Goal: Unclear

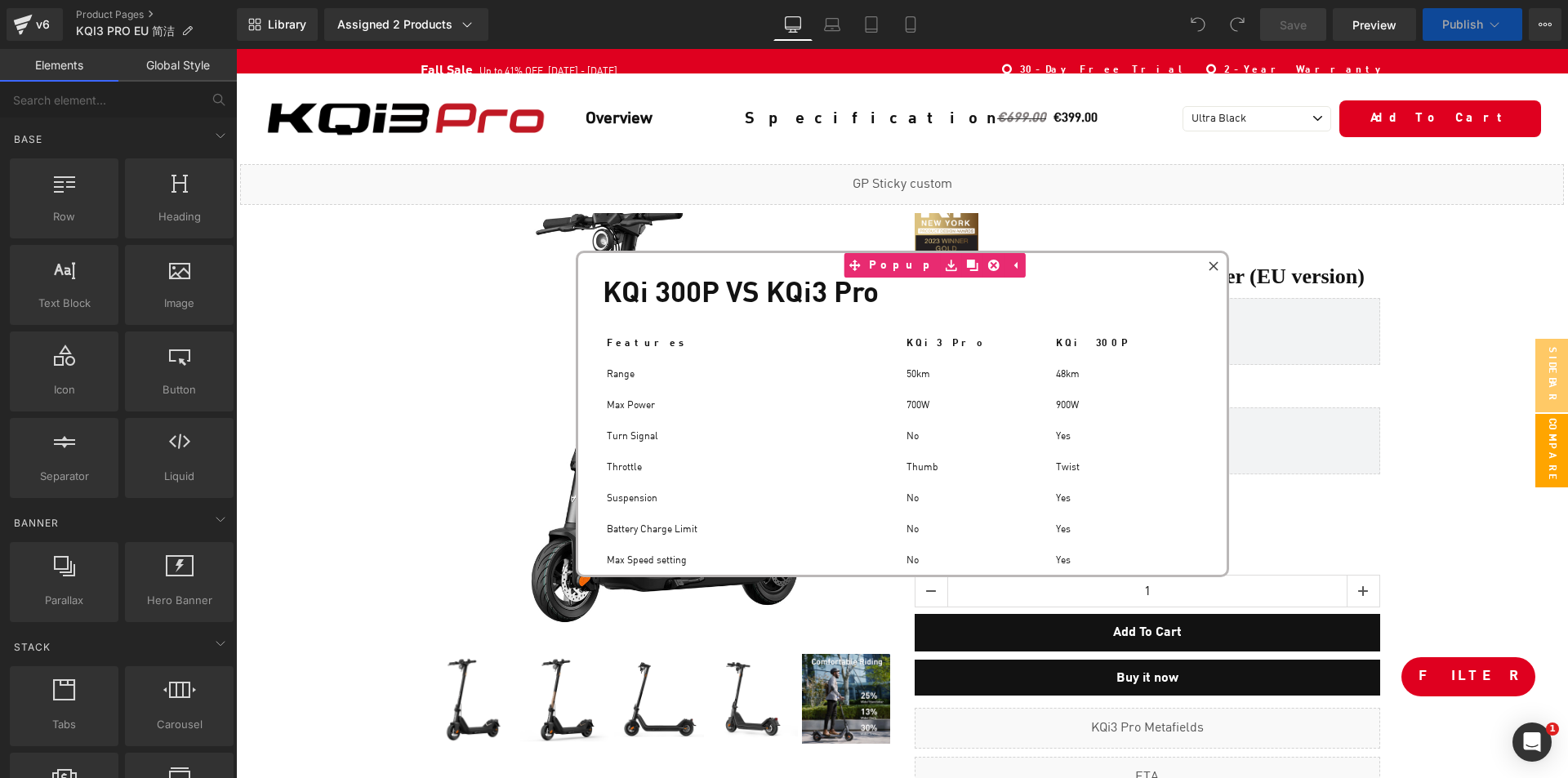
scroll to position [11753, 1331]
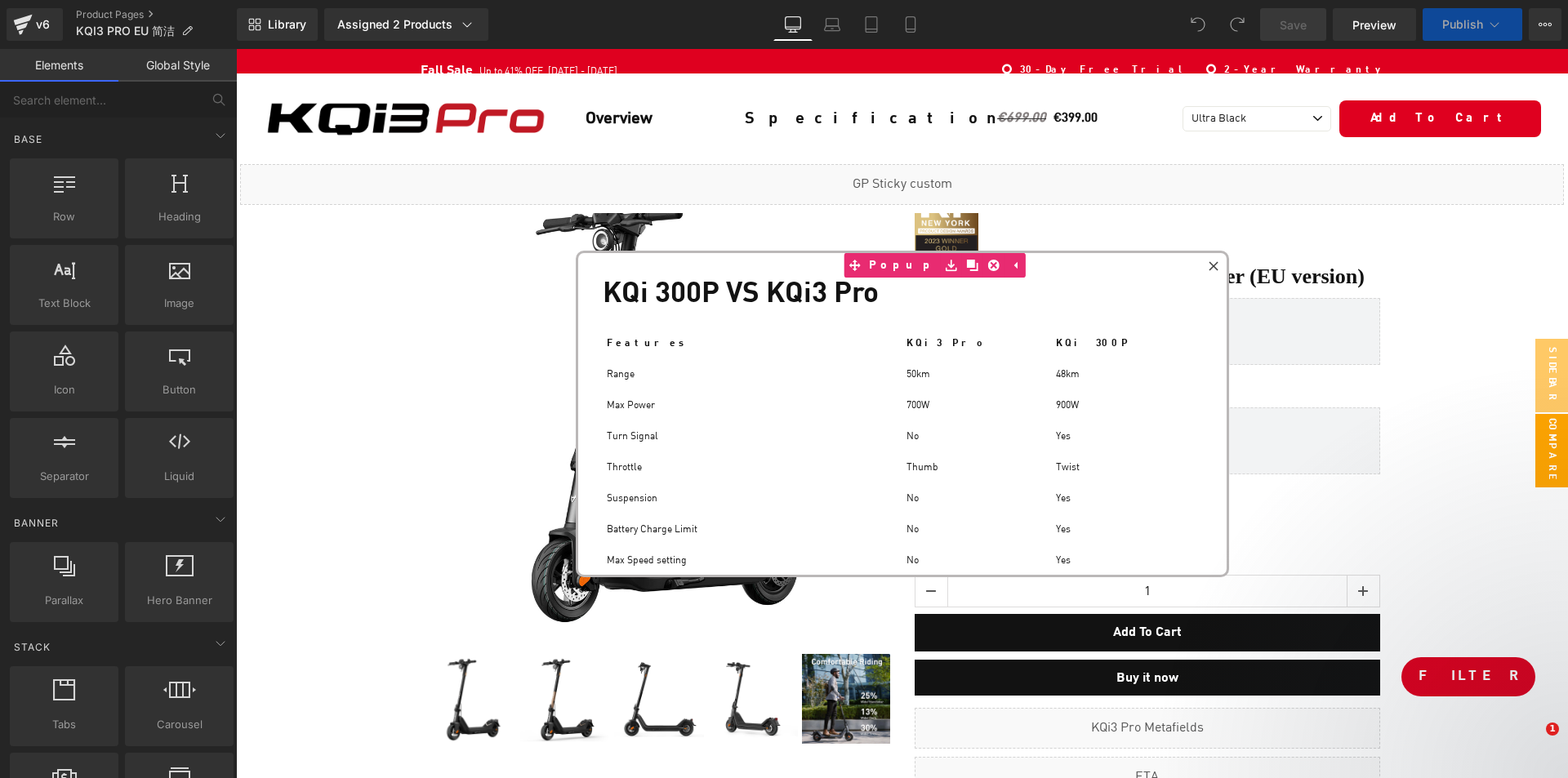
click at [1209, 264] on icon at bounding box center [1212, 266] width 10 height 10
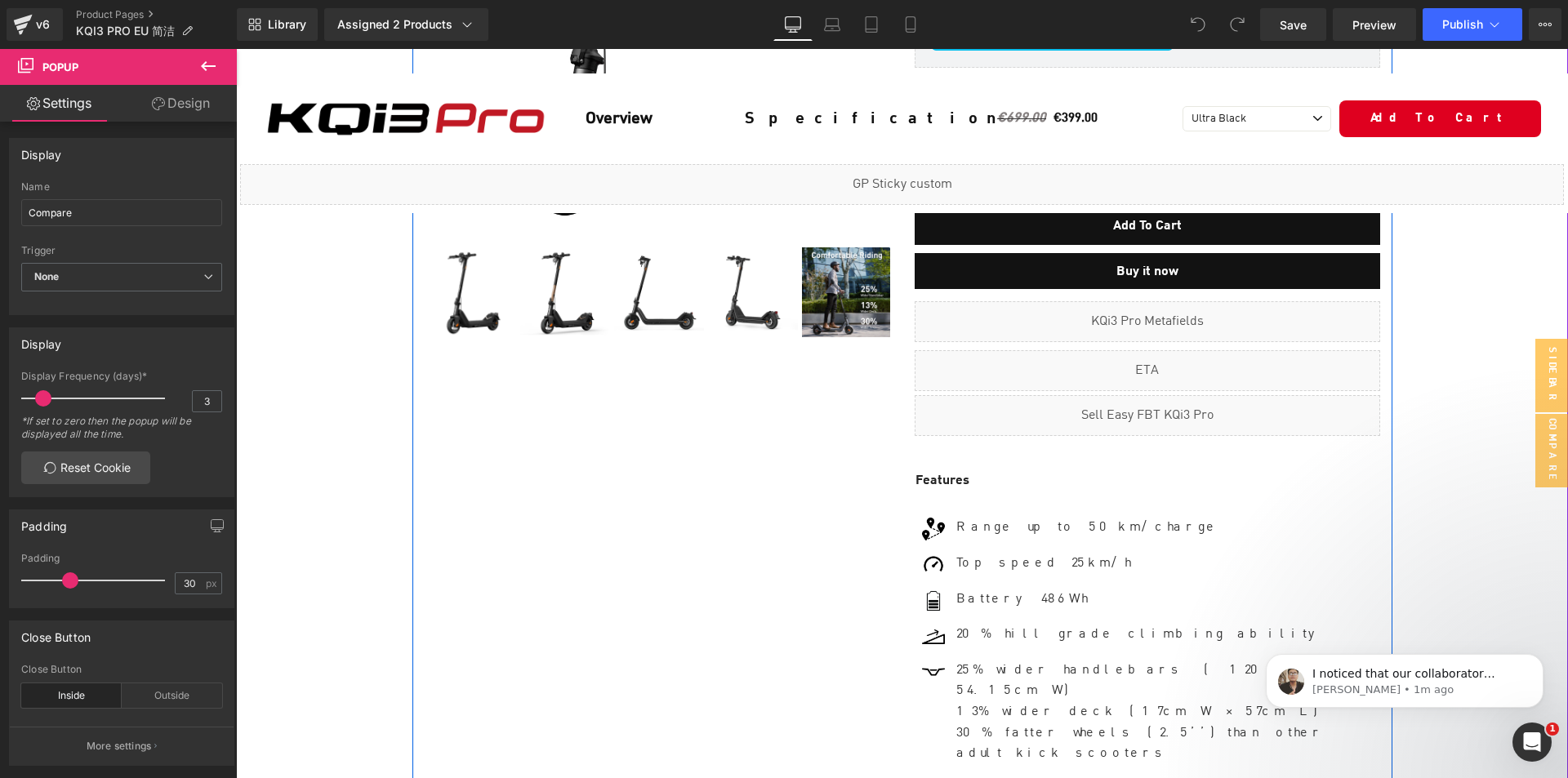
scroll to position [408, 0]
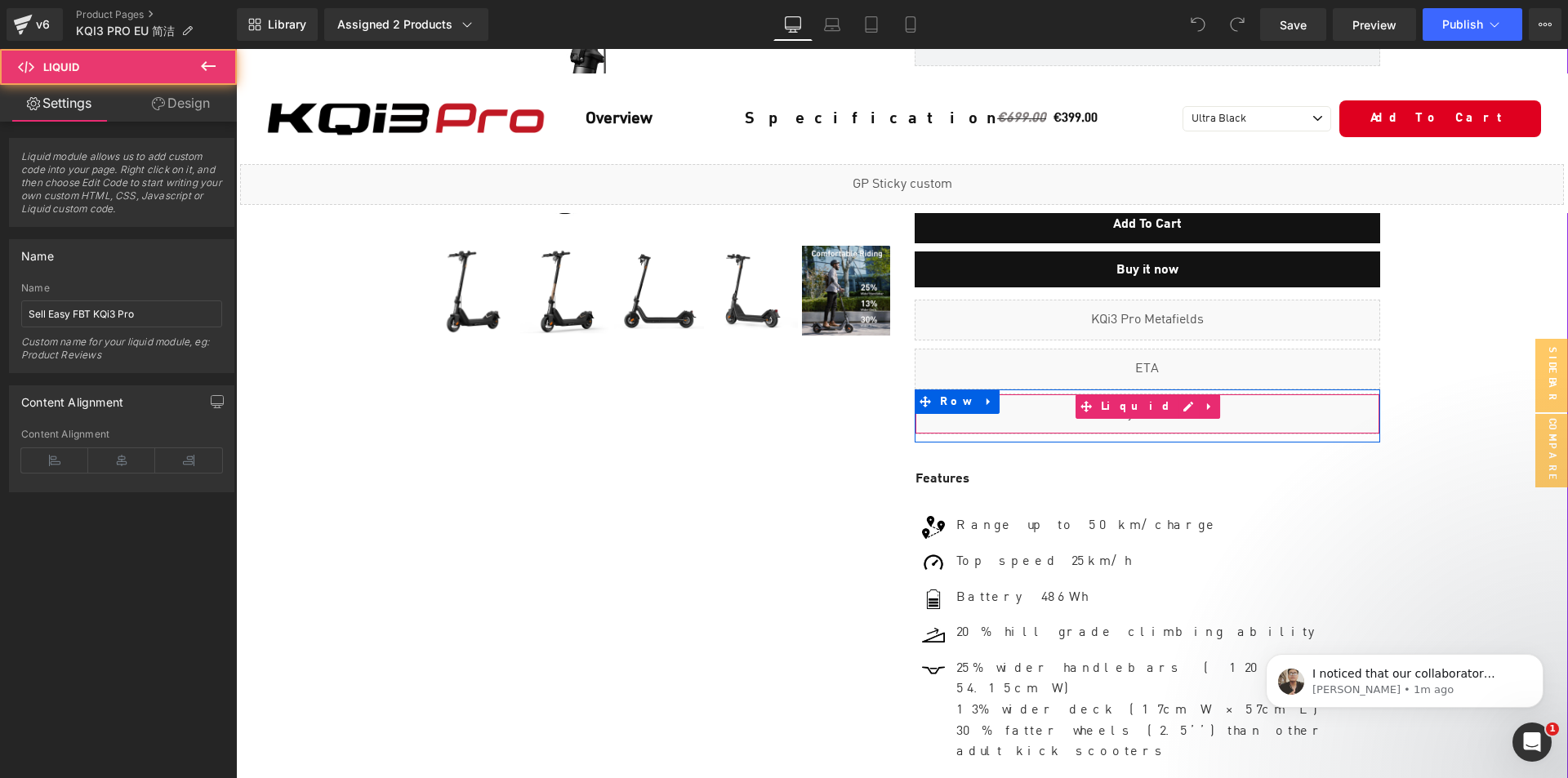
click at [1167, 412] on div "Liquid" at bounding box center [1147, 414] width 466 height 41
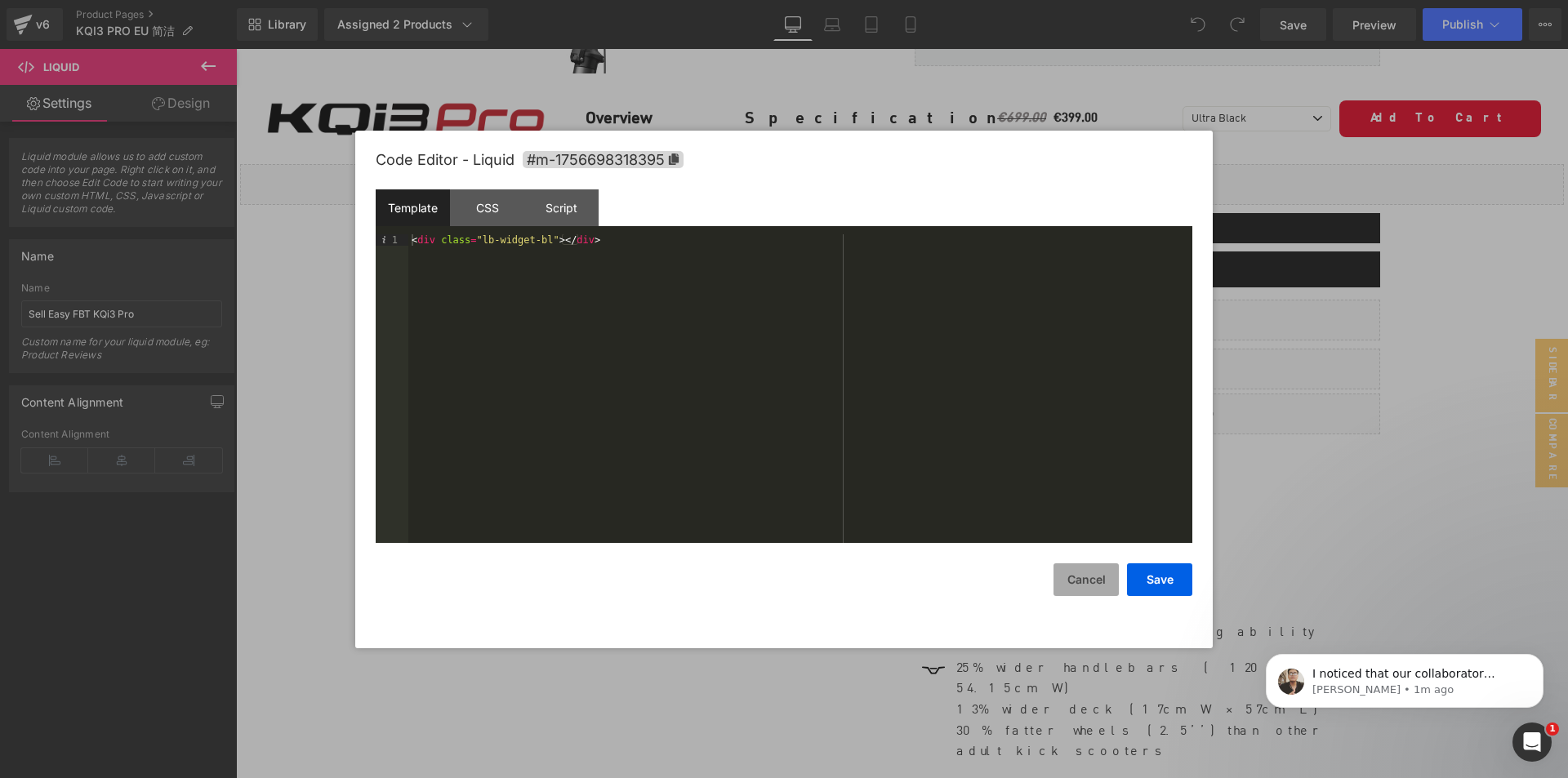
click at [1092, 575] on button "Cancel" at bounding box center [1085, 579] width 65 height 32
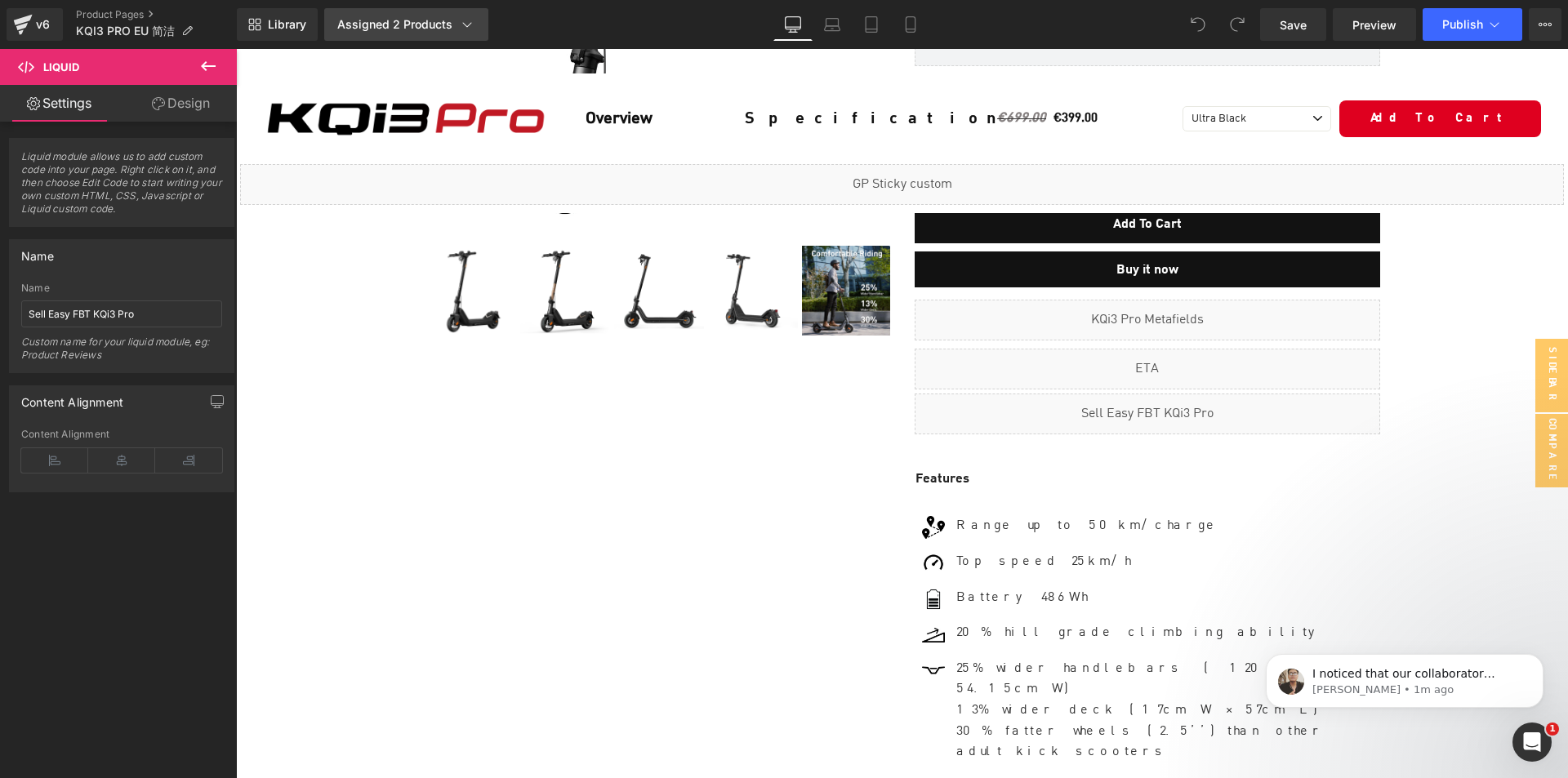
click at [455, 24] on div "Assigned 2 Products" at bounding box center [407, 24] width 138 height 16
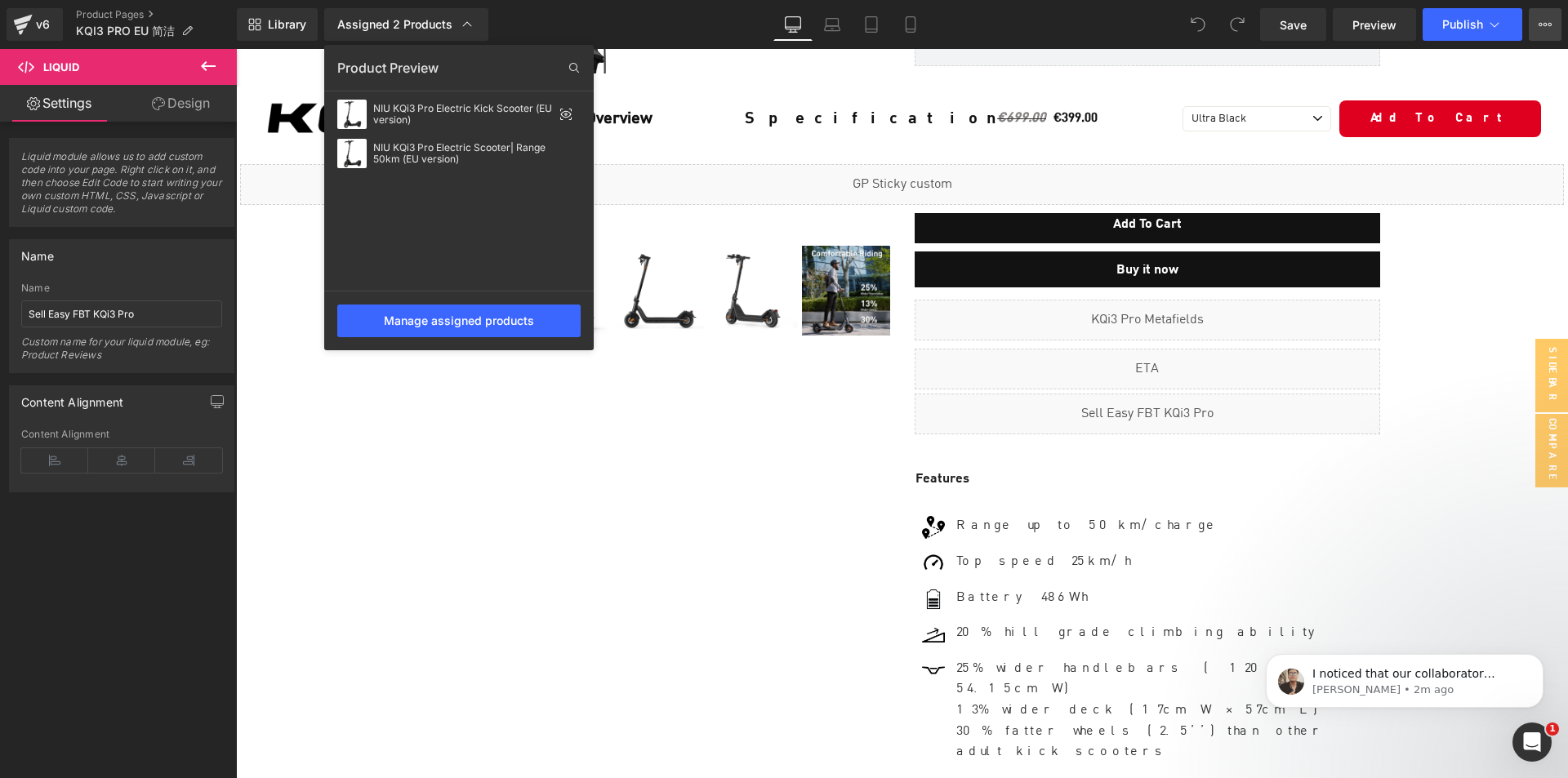
click at [1538, 21] on button "View Live Page View with current Template Save Template to Library Schedule Pub…" at bounding box center [1545, 24] width 32 height 32
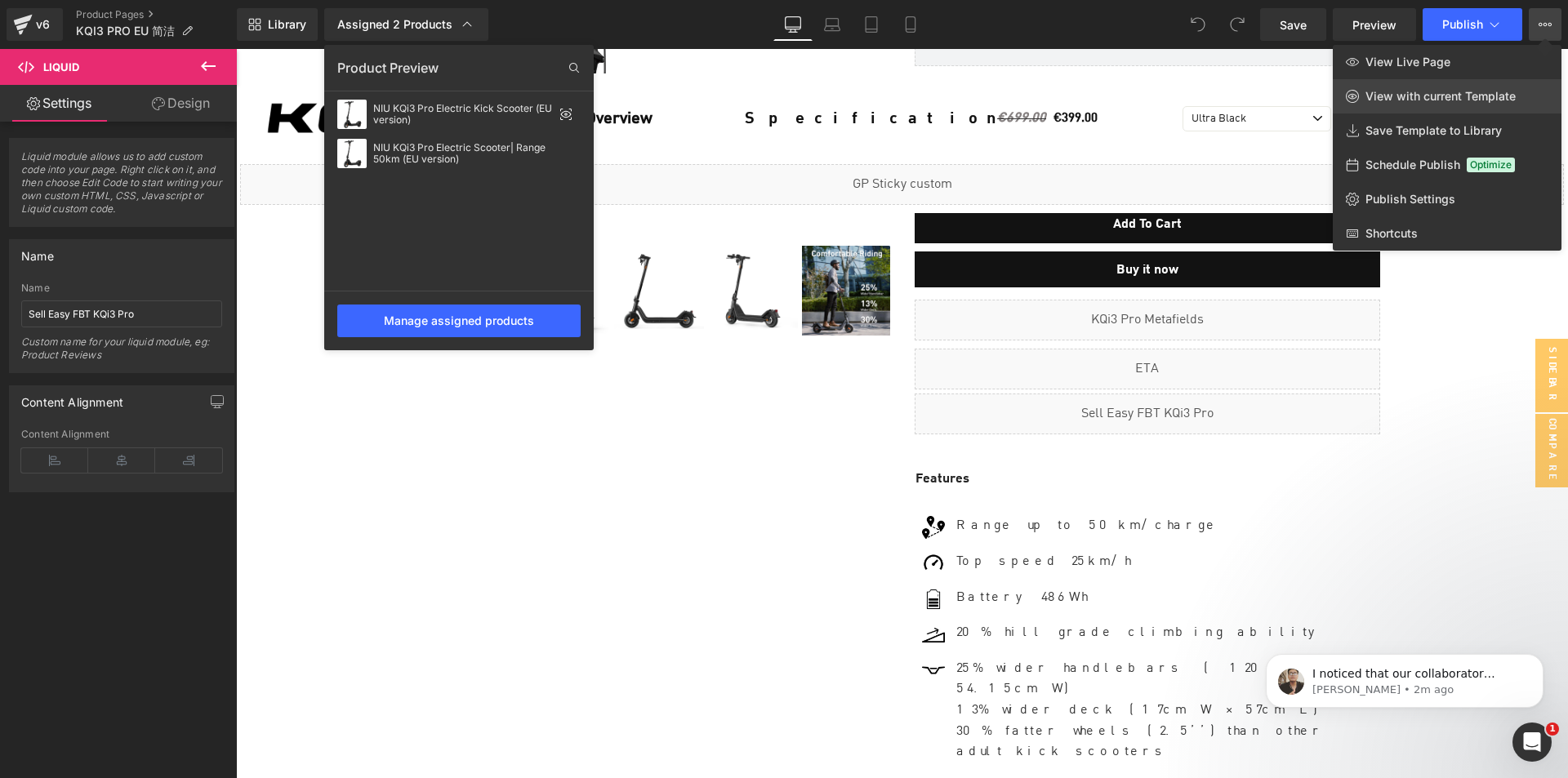
click at [1436, 92] on span "View with current Template" at bounding box center [1441, 96] width 150 height 14
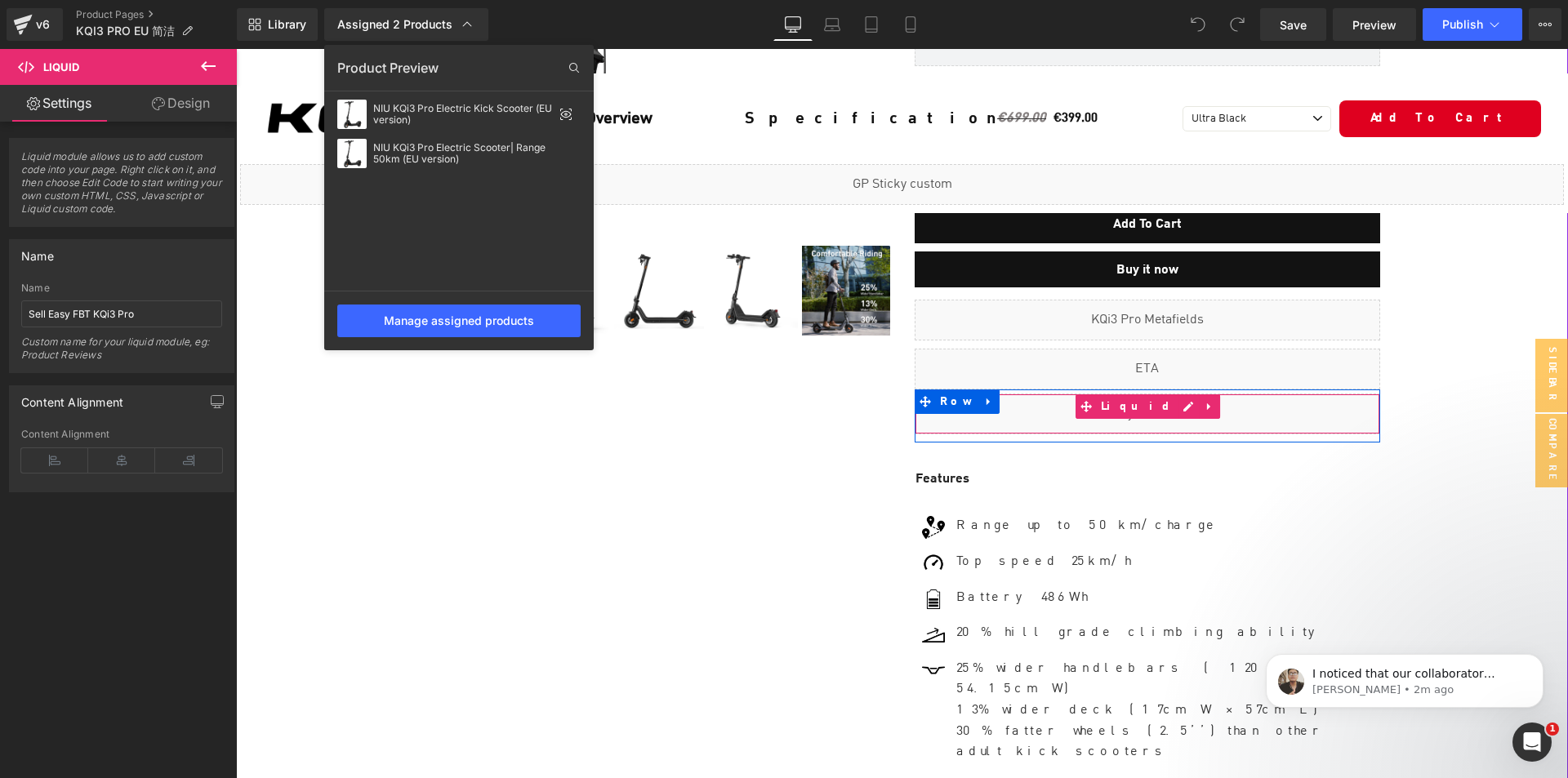
click at [1051, 427] on div "Liquid" at bounding box center [1147, 414] width 466 height 41
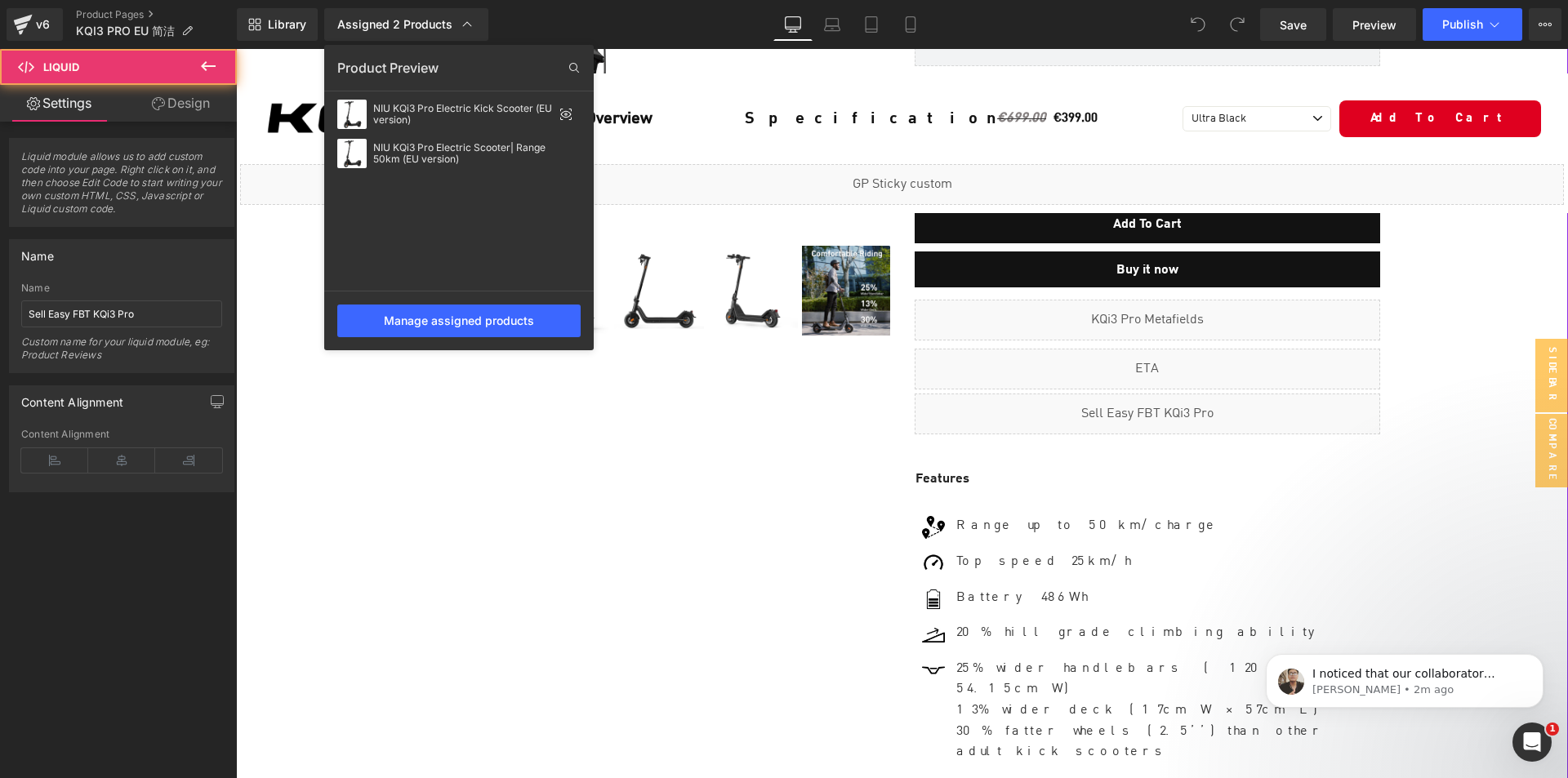
click at [784, 415] on div "Sale Off (P) Image" at bounding box center [902, 557] width 980 height 1630
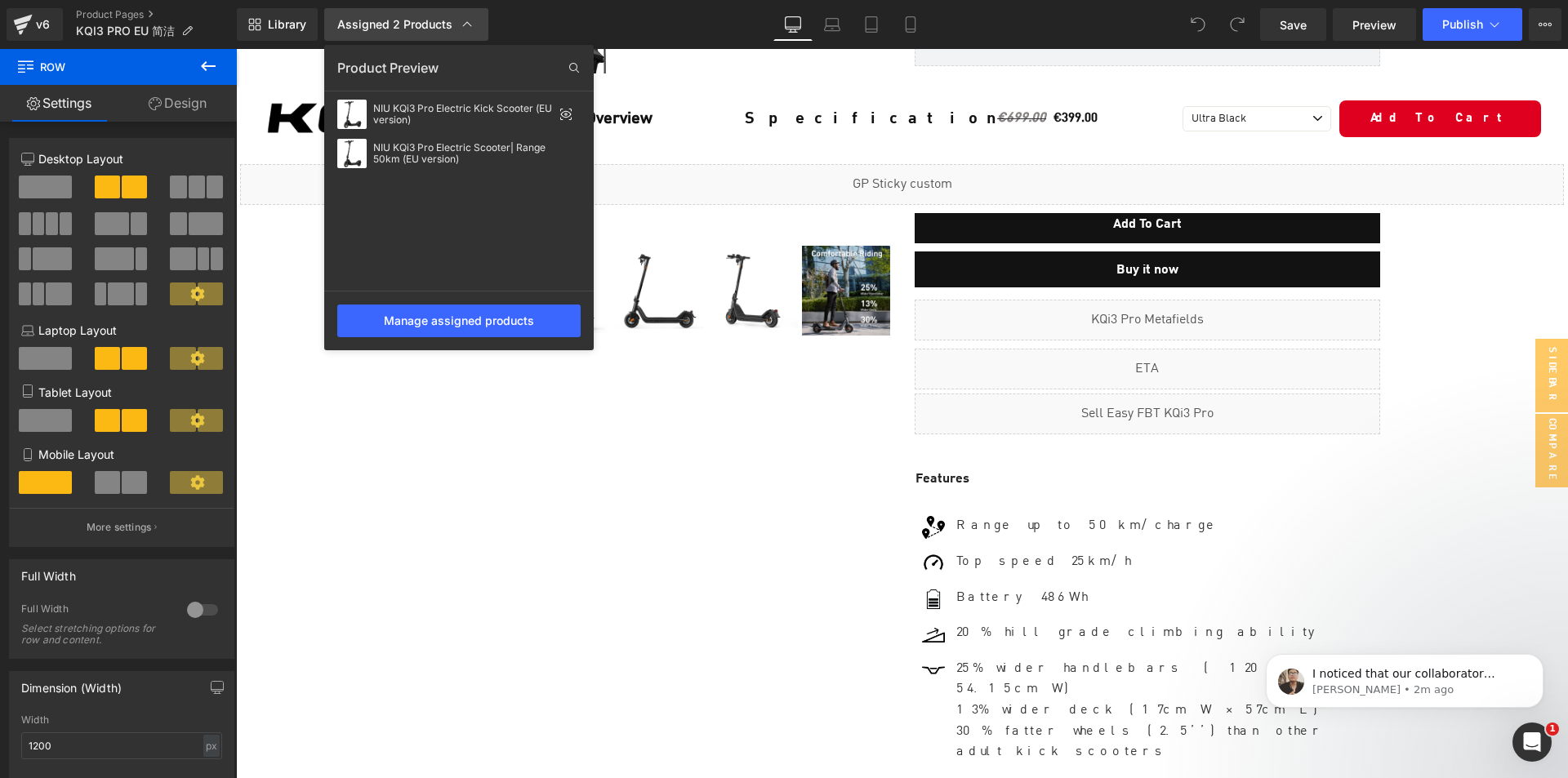
click at [467, 25] on icon at bounding box center [467, 24] width 16 height 16
